Goal: Communication & Community: Answer question/provide support

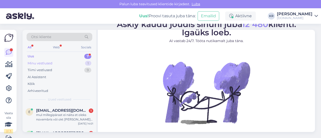
click at [61, 63] on div "Minu vestlused 1" at bounding box center [60, 63] width 66 height 7
click at [57, 117] on div "Tere taas, meil nüüd muutus reisi kuupäev, uus kuupäev 29,11. Leidsin pakkumise…" at bounding box center [64, 117] width 57 height 9
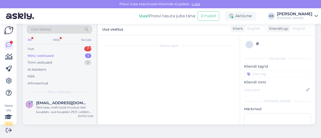
scroll to position [132, 0]
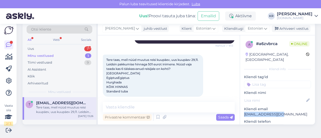
drag, startPoint x: 274, startPoint y: 109, endPoint x: 239, endPoint y: 112, distance: 34.7
click at [244, 112] on p "[EMAIL_ADDRESS][DOMAIN_NAME]" at bounding box center [277, 114] width 67 height 5
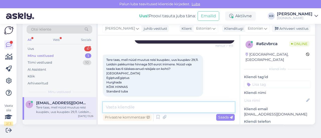
click at [128, 109] on textarea at bounding box center [169, 107] width 132 height 11
type textarea "S"
type textarea "Tere! Saadame pakkumise Teile meilile :)"
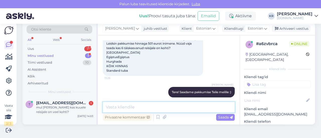
scroll to position [175, 0]
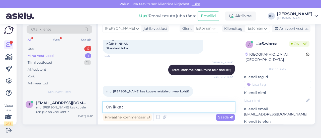
type textarea "On ikka :)"
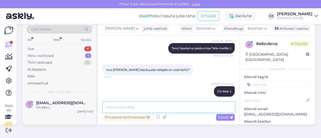
click at [145, 107] on textarea at bounding box center [169, 107] width 132 height 11
type textarea "Saatsin toatüüpide hinnad Teile meilile."
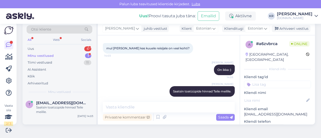
click at [68, 55] on div "Minu vestlused 1" at bounding box center [60, 55] width 66 height 7
click at [63, 111] on div "Saatsin toatüüpide hinnad Teile meilile." at bounding box center [64, 109] width 57 height 9
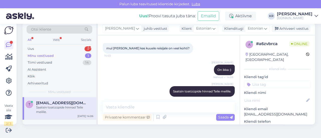
drag, startPoint x: 280, startPoint y: 27, endPoint x: 278, endPoint y: 6, distance: 20.9
click at [280, 27] on div "Arhiveeri vestlus" at bounding box center [291, 28] width 39 height 7
